Goal: Task Accomplishment & Management: Use online tool/utility

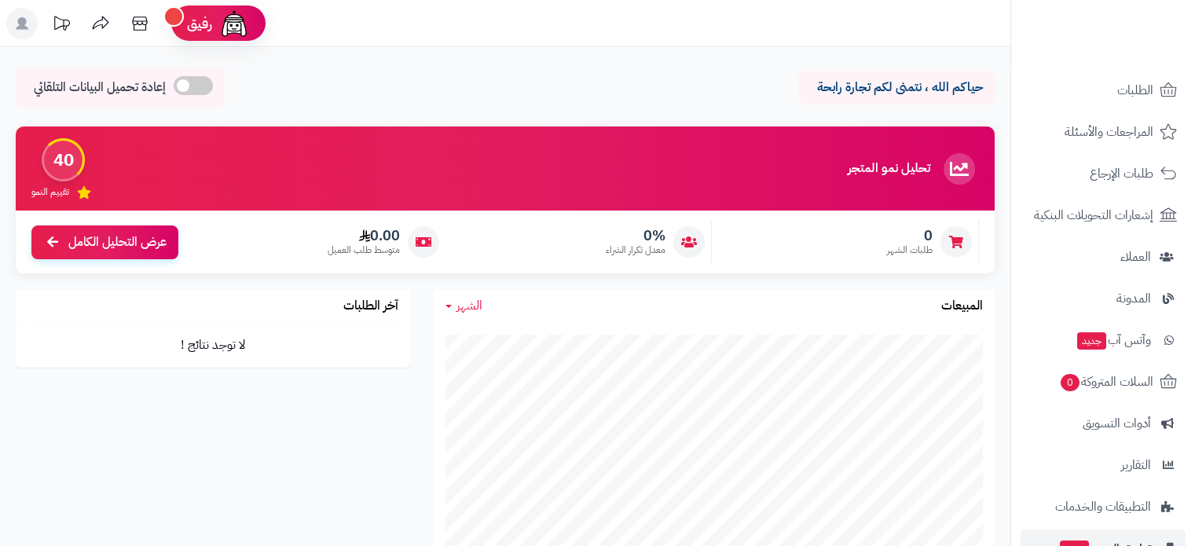
scroll to position [214, 0]
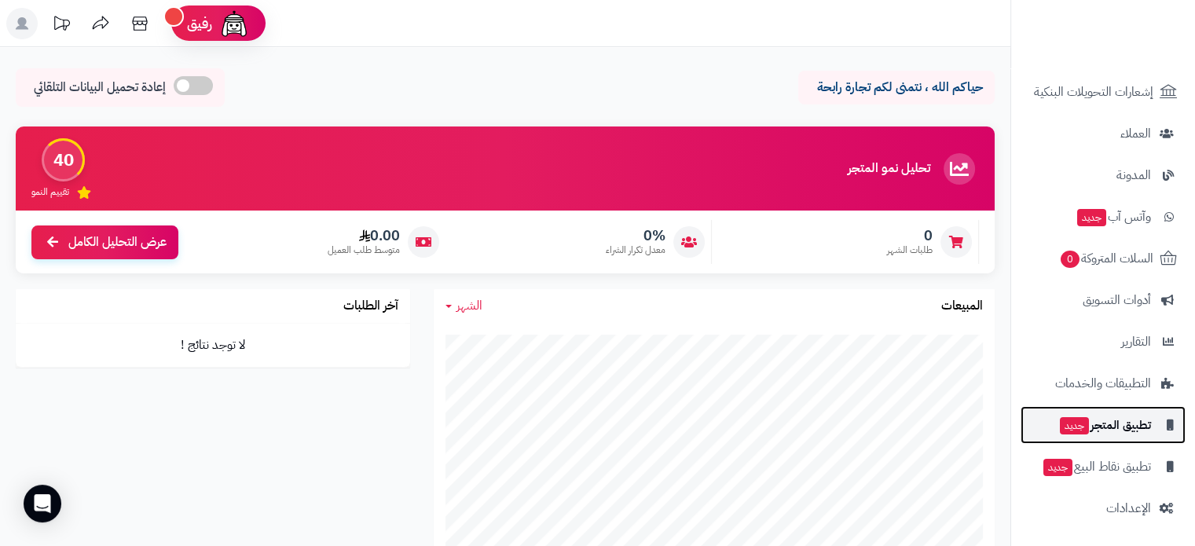
click at [1118, 424] on span "تطبيق المتجر جديد" at bounding box center [1104, 425] width 93 height 22
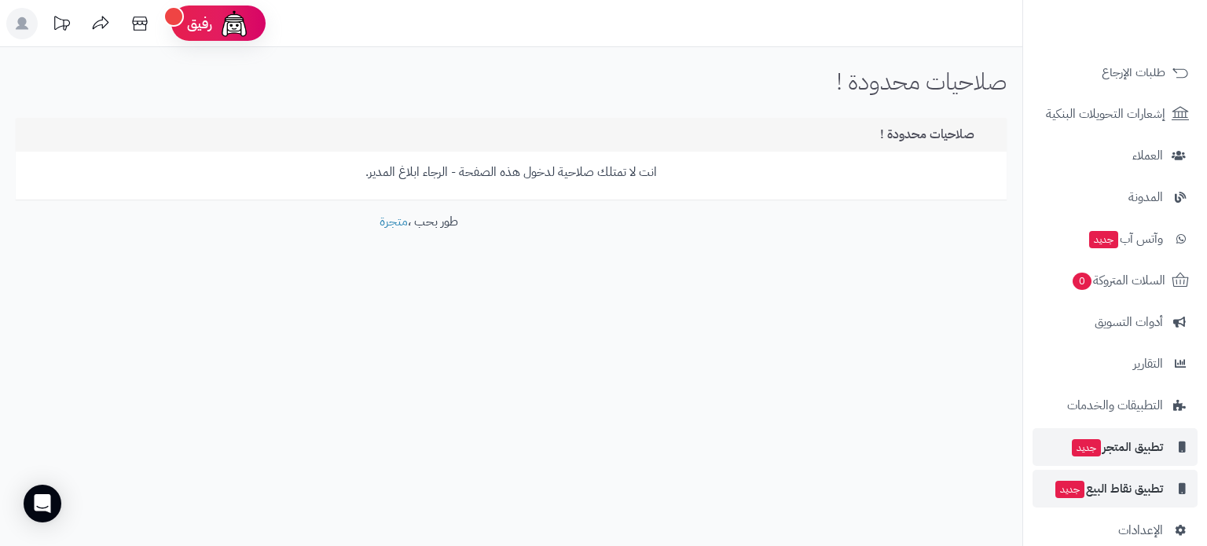
scroll to position [214, 0]
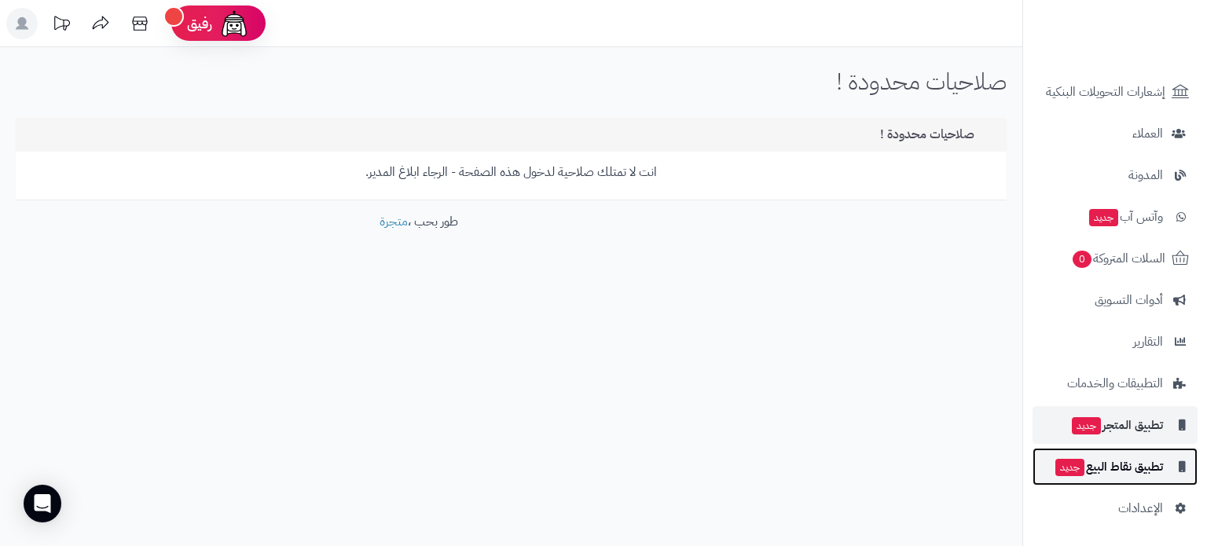
click at [1141, 467] on span "تطبيق نقاط البيع جديد" at bounding box center [1107, 467] width 109 height 22
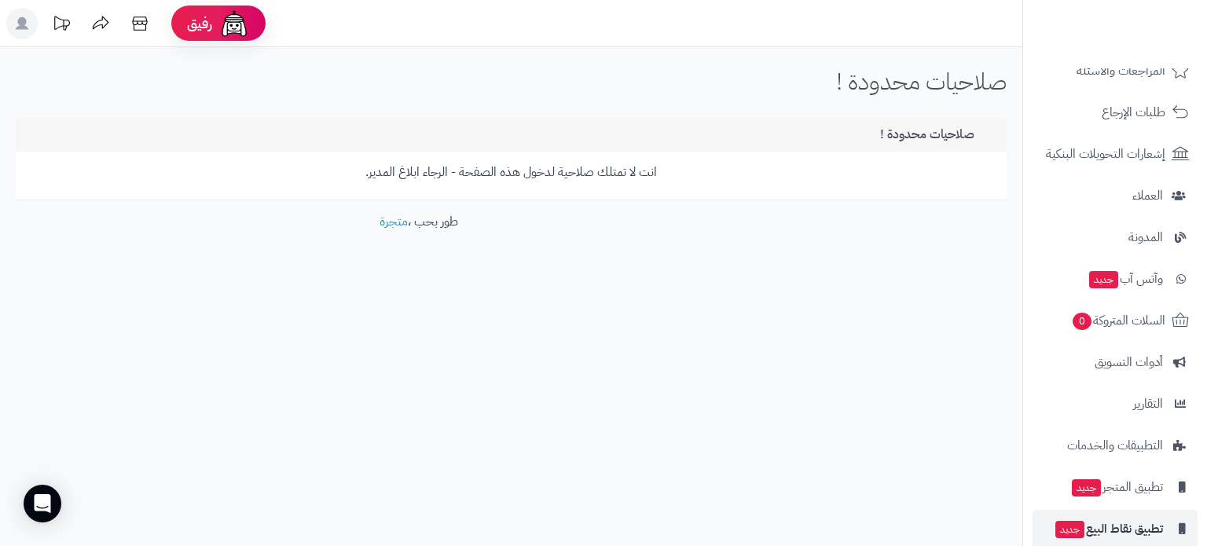
scroll to position [214, 0]
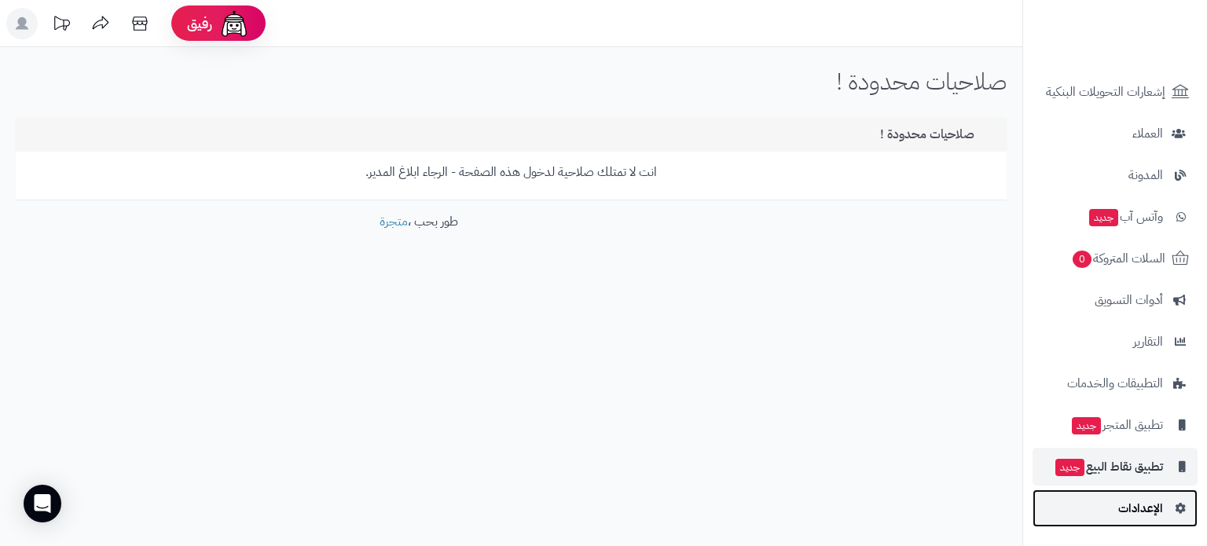
click at [1143, 501] on span "الإعدادات" at bounding box center [1140, 508] width 45 height 22
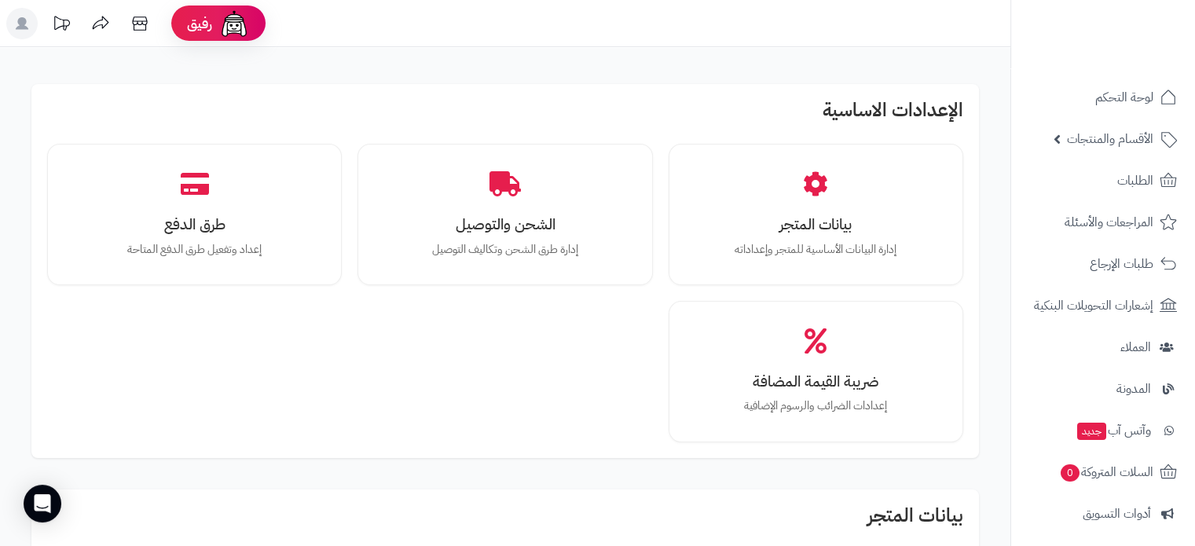
scroll to position [214, 0]
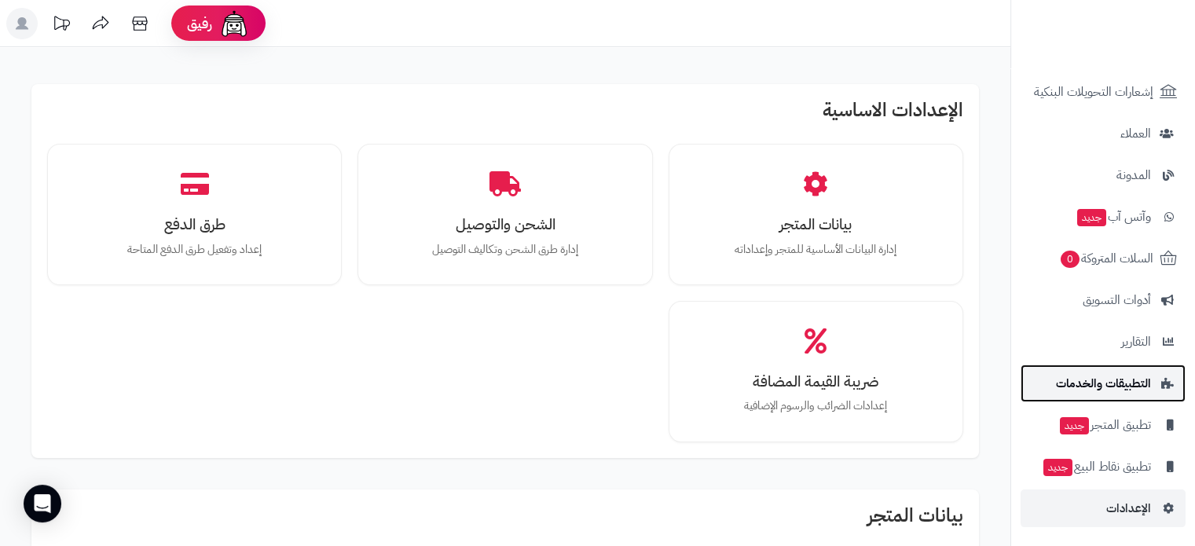
click at [1123, 383] on span "التطبيقات والخدمات" at bounding box center [1103, 383] width 95 height 22
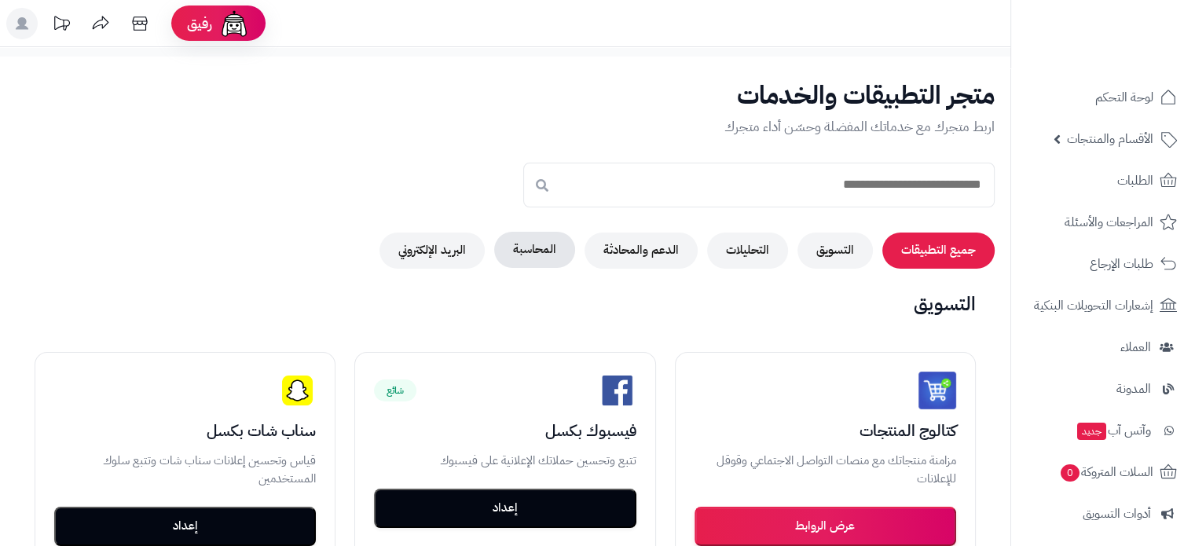
click at [545, 247] on button "المحاسبة" at bounding box center [534, 250] width 81 height 36
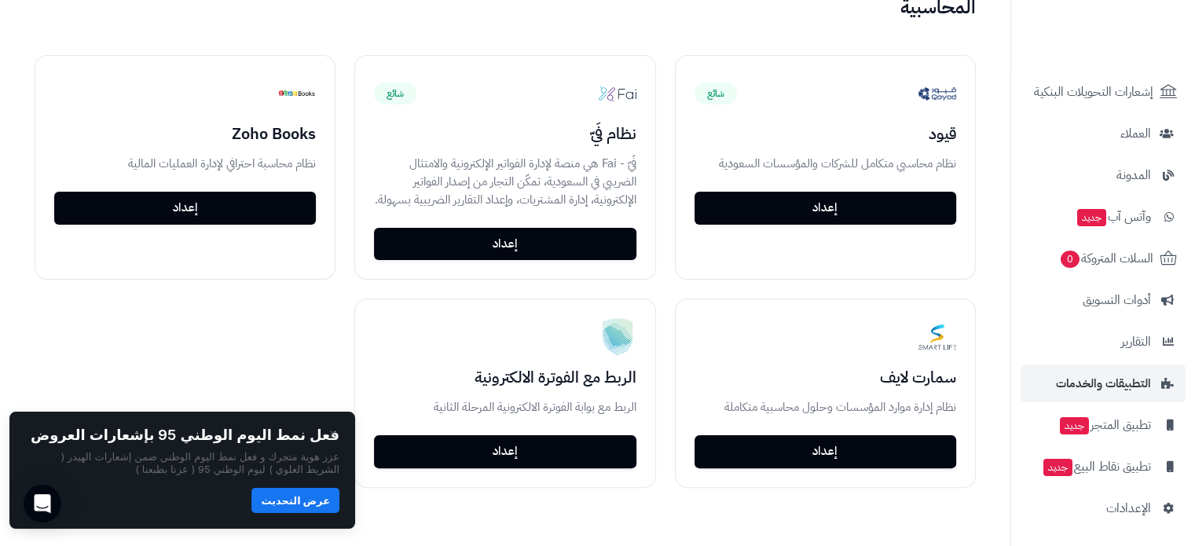
scroll to position [314, 0]
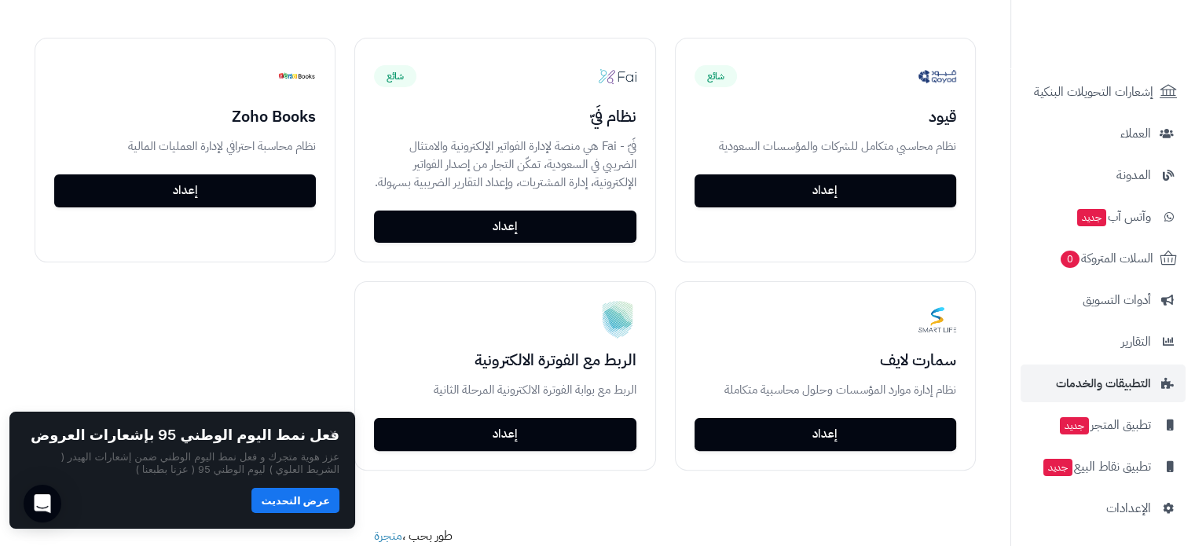
click at [130, 357] on div "شائع قيود نظام محاسبي متكامل للشركات والمؤسسات السعودية إعداد شائع نظام فَيّ فَ…" at bounding box center [505, 254] width 979 height 471
click at [182, 298] on div "شائع قيود نظام محاسبي متكامل للشركات والمؤسسات السعودية إعداد شائع نظام فَيّ فَ…" at bounding box center [505, 254] width 979 height 471
click at [47, 501] on icon "Open Intercom Messenger" at bounding box center [42, 503] width 18 height 20
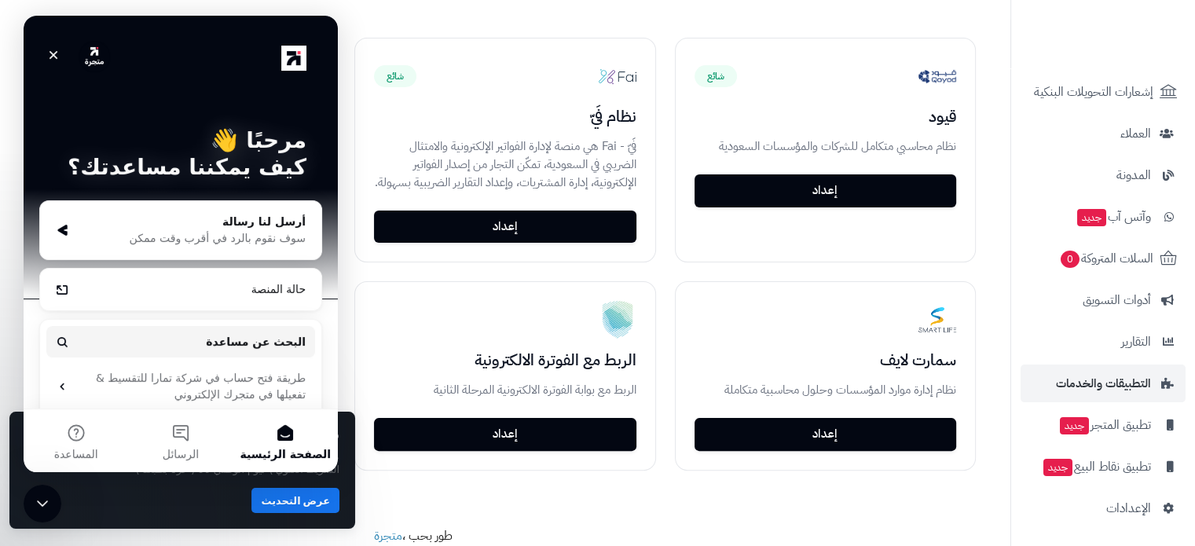
scroll to position [0, 0]
click at [56, 52] on icon "إغلاق" at bounding box center [53, 55] width 9 height 9
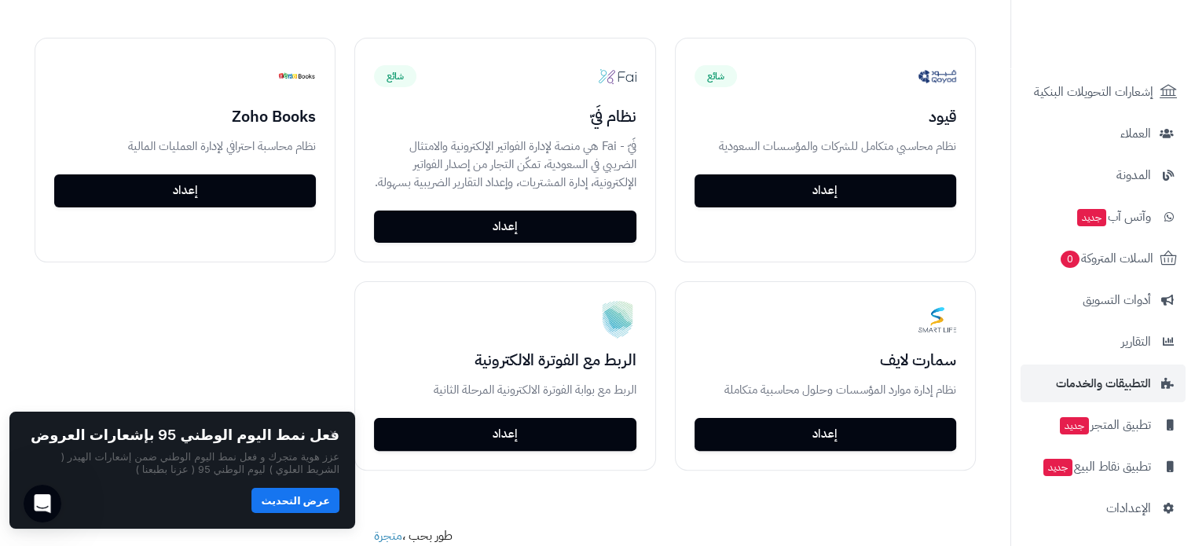
click at [297, 502] on button "عرض التحديث" at bounding box center [295, 500] width 88 height 25
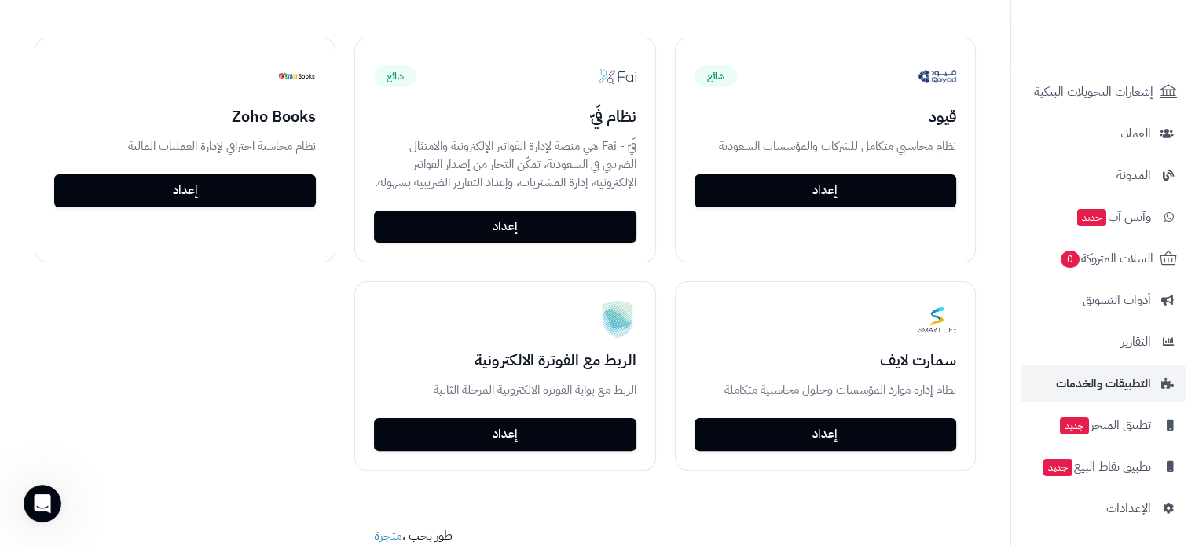
click at [162, 500] on div "متجر التطبيقات والخدمات اربط متجرك مع خدماتك المفضلة وحسّن أداء متجرك جميع التط…" at bounding box center [505, 186] width 1010 height 889
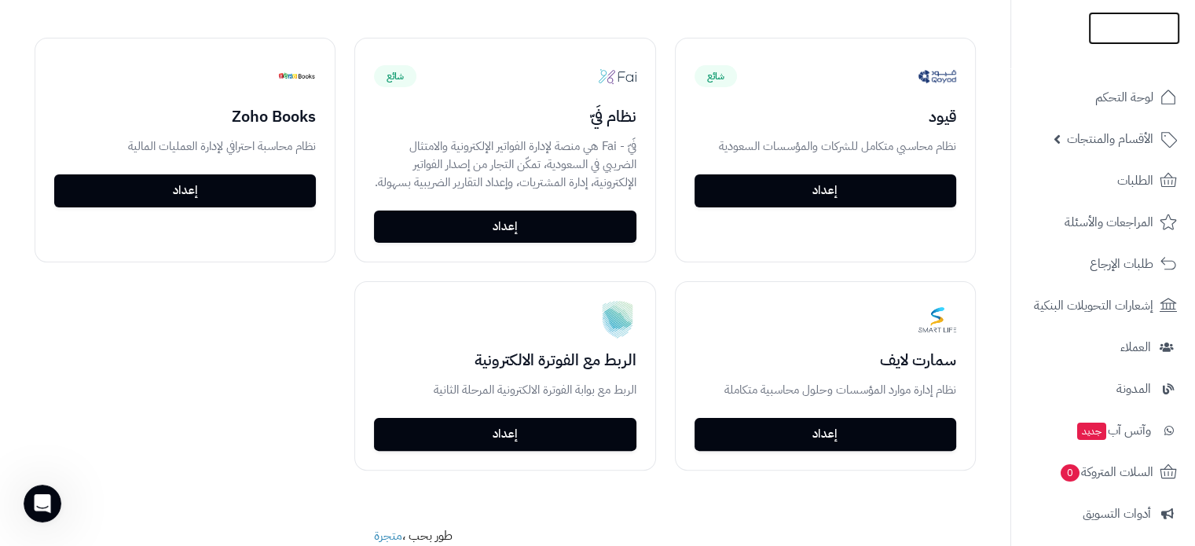
click at [1112, 21] on img at bounding box center [1134, 28] width 92 height 33
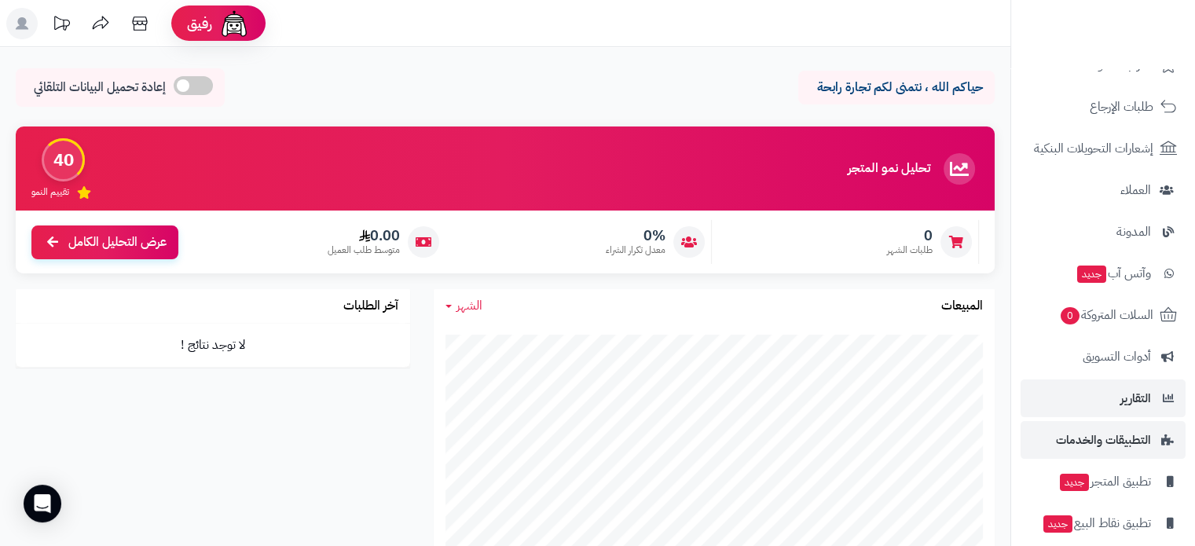
scroll to position [214, 0]
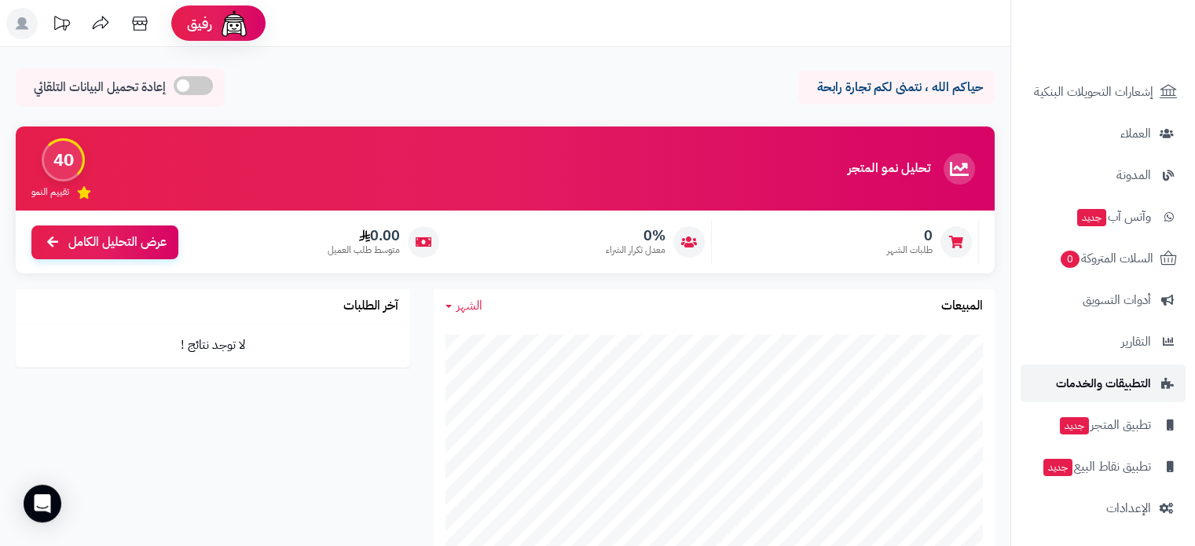
click at [1118, 372] on span "التطبيقات والخدمات" at bounding box center [1103, 383] width 95 height 22
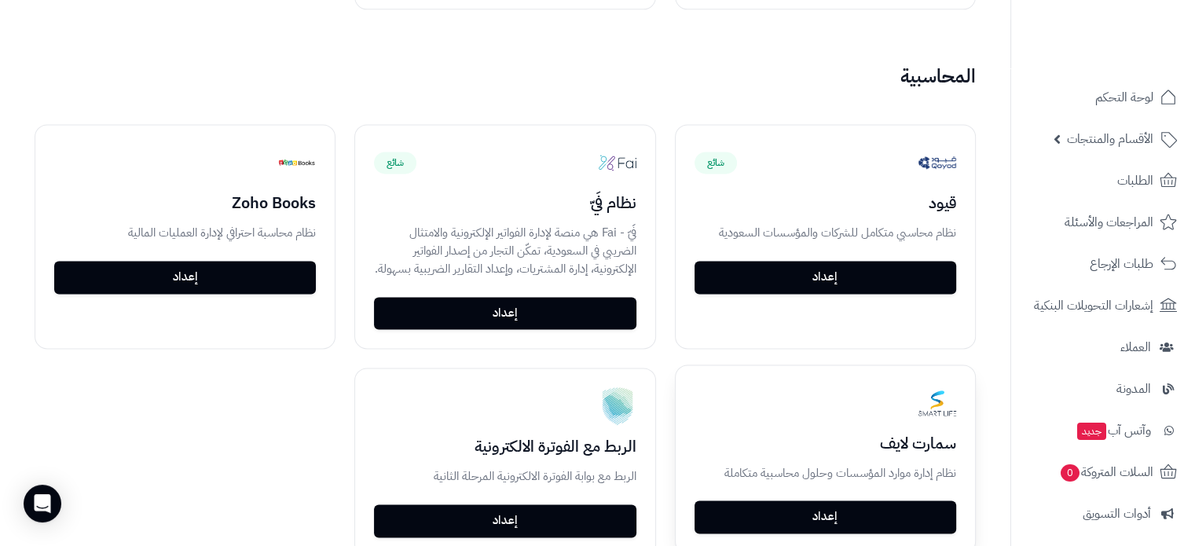
scroll to position [2199, 0]
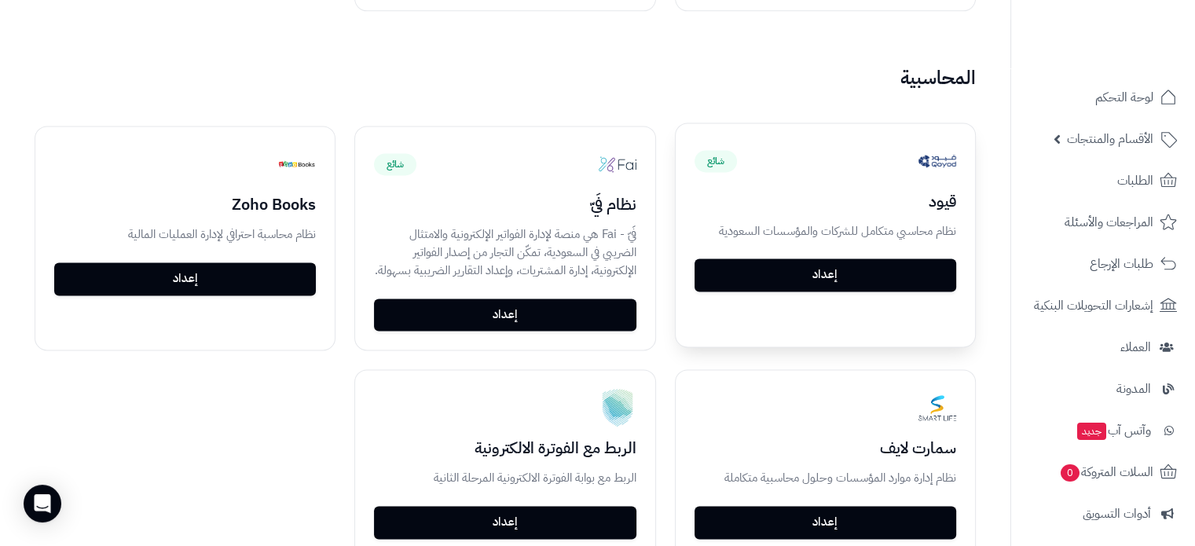
click at [849, 258] on link "إعداد" at bounding box center [825, 274] width 262 height 33
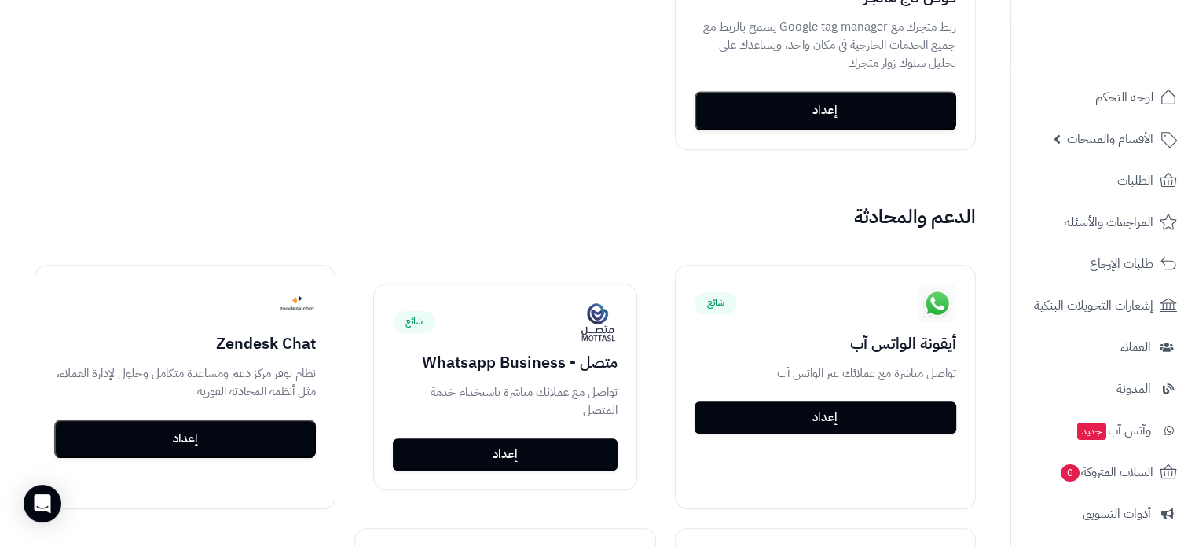
scroll to position [1728, 0]
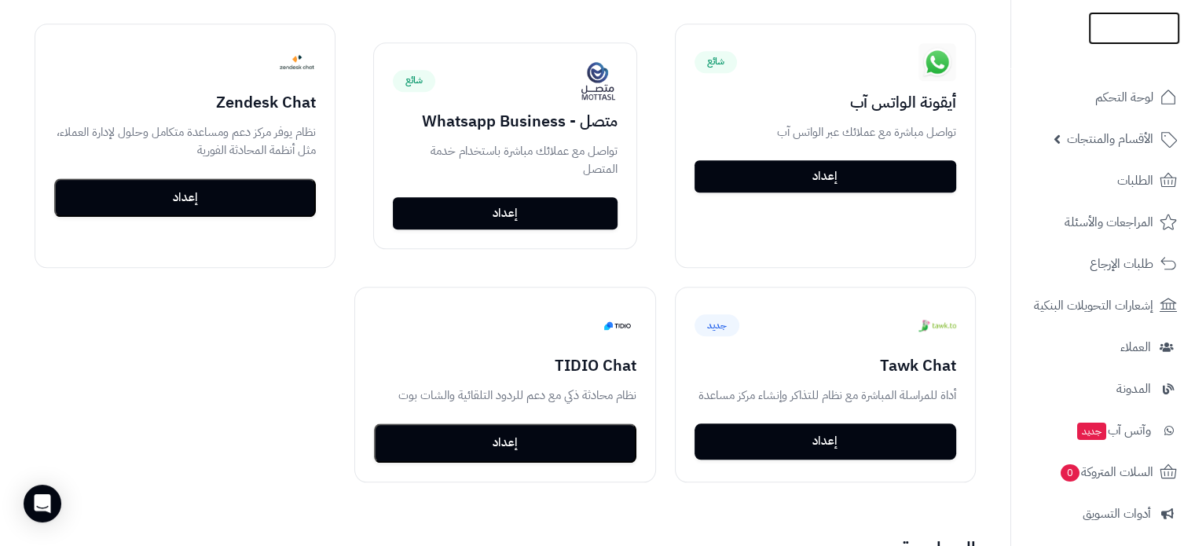
click at [1144, 45] on img at bounding box center [1134, 61] width 92 height 33
